Goal: Transaction & Acquisition: Purchase product/service

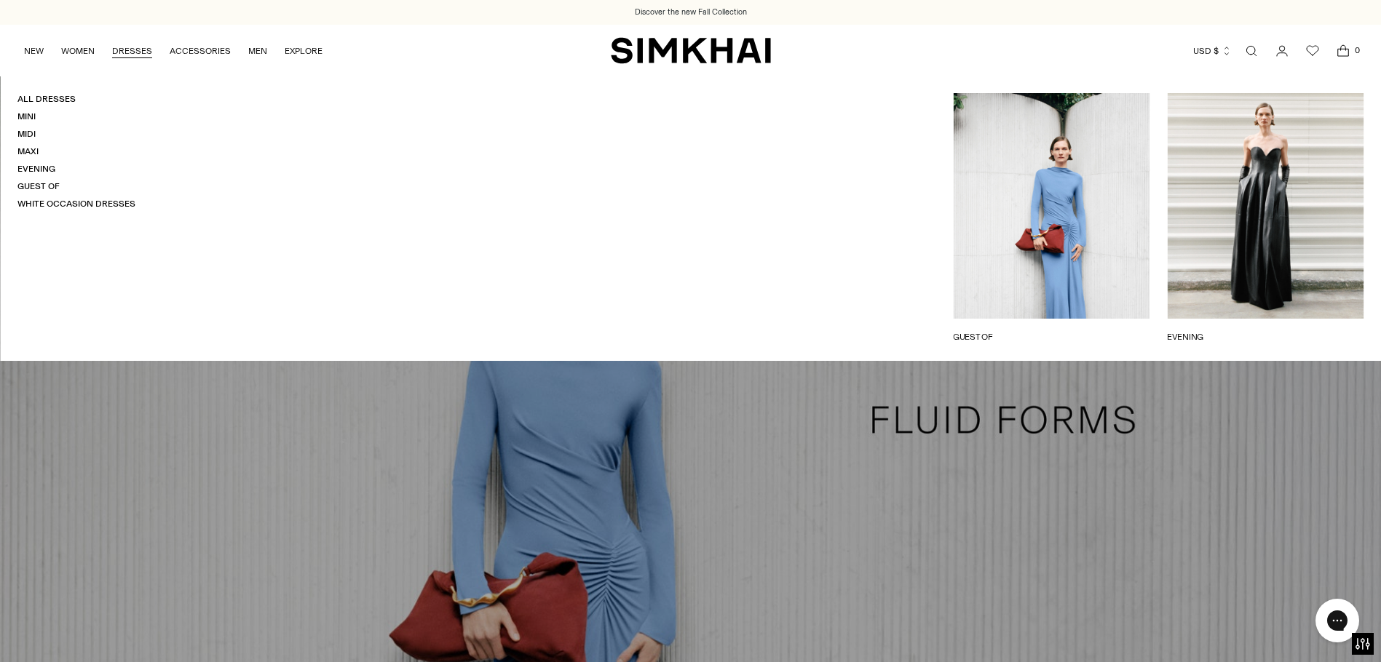
click at [122, 53] on link "DRESSES" at bounding box center [132, 51] width 40 height 32
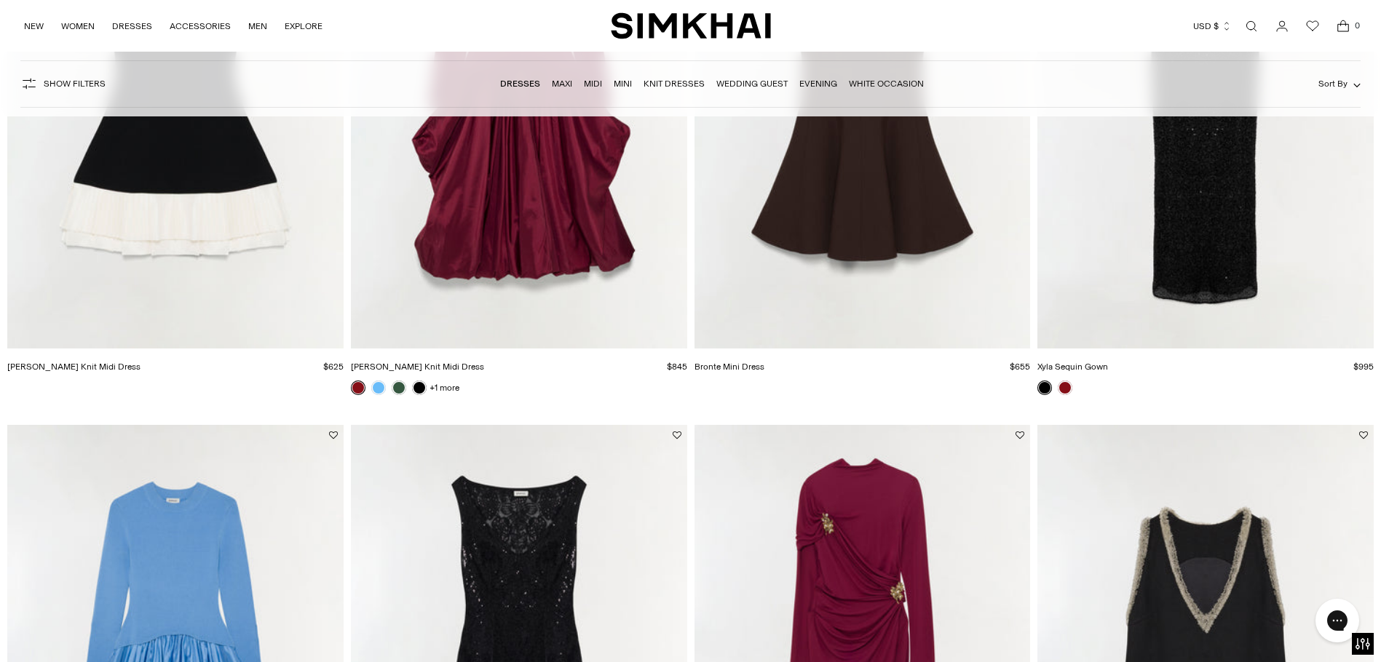
scroll to position [965, 0]
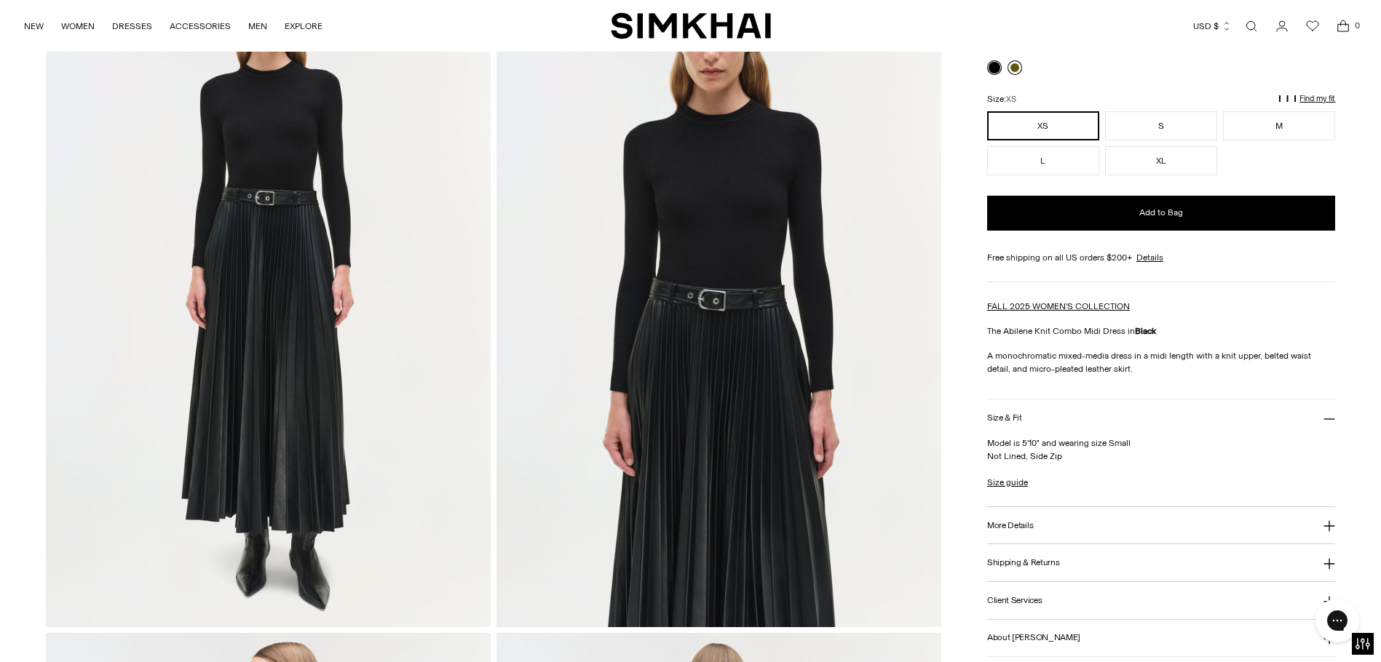
click at [1017, 71] on link at bounding box center [1015, 67] width 15 height 15
